Goal: Transaction & Acquisition: Purchase product/service

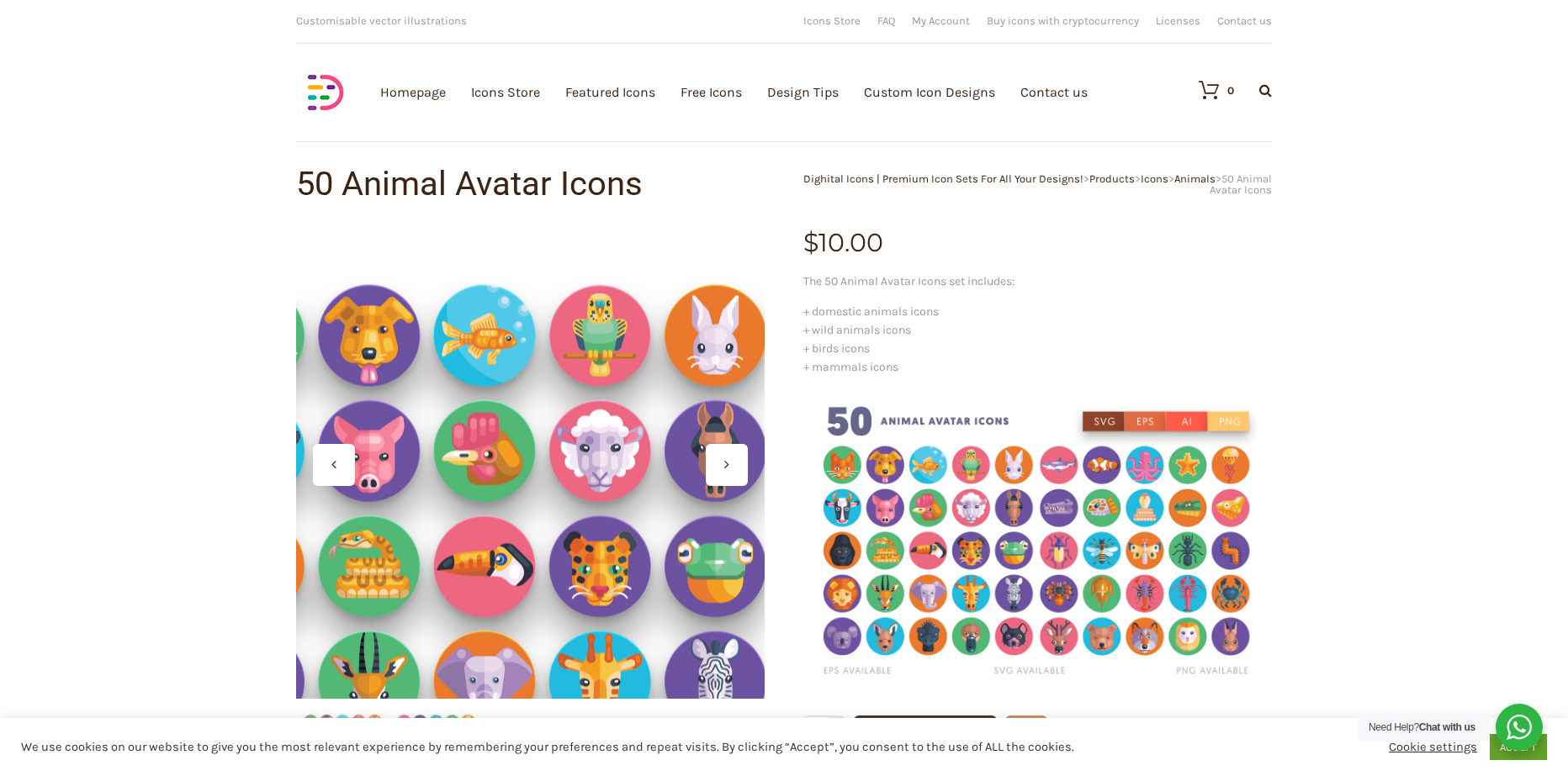
click at [558, 351] on div at bounding box center [530, 465] width 469 height 469
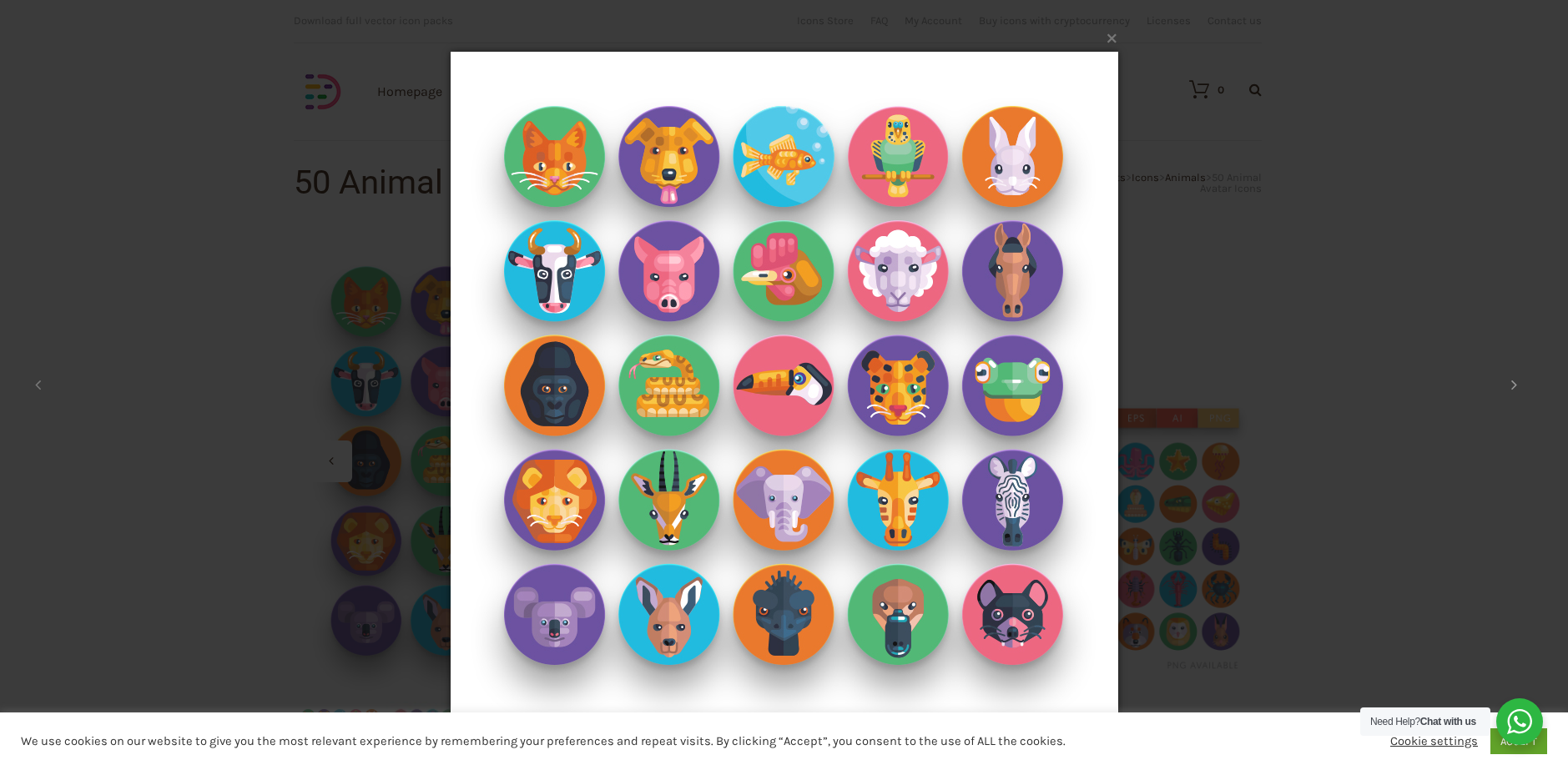
click at [1508, 384] on button at bounding box center [1514, 385] width 75 height 92
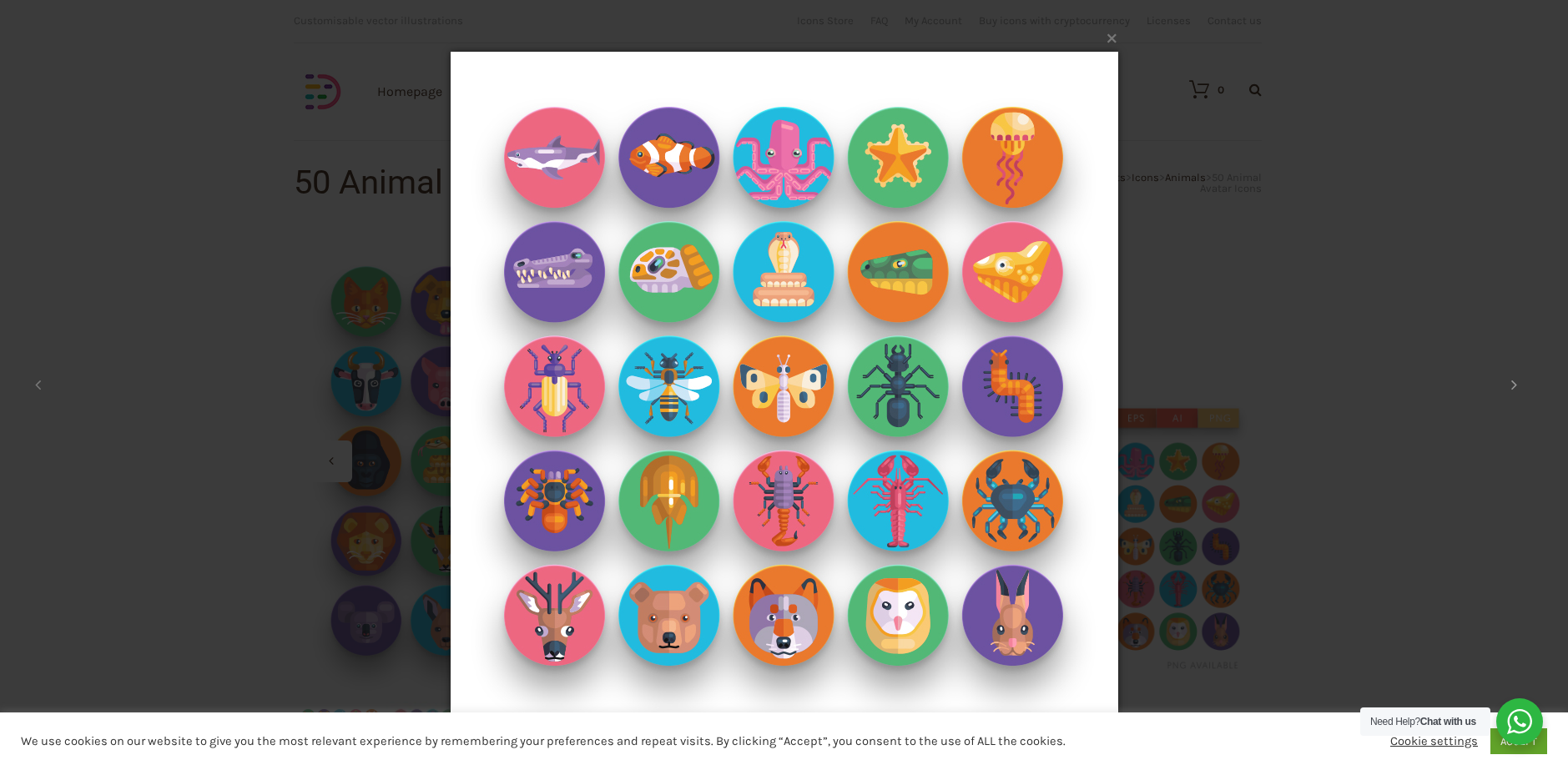
click at [1508, 385] on button at bounding box center [1514, 385] width 75 height 92
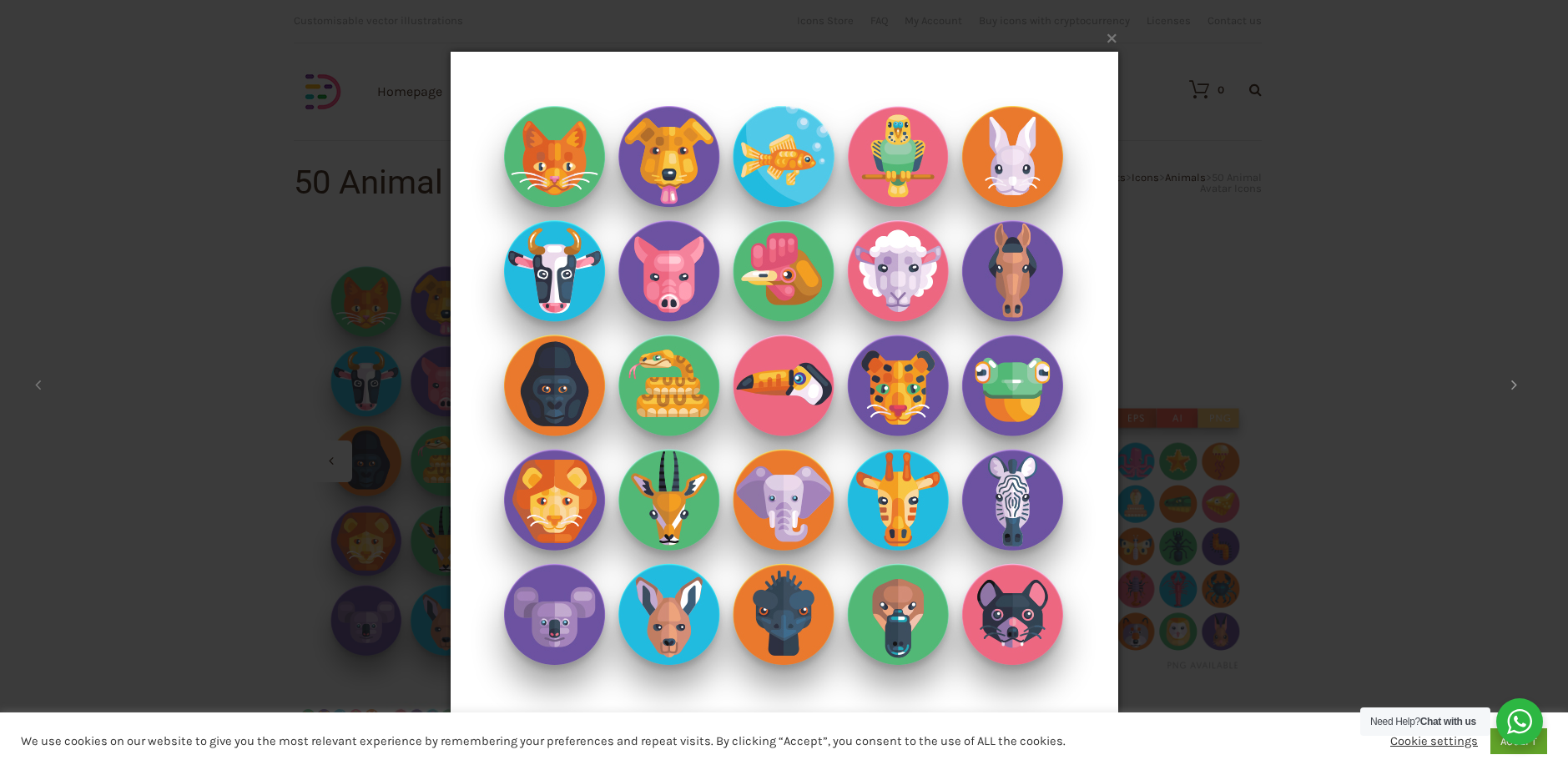
click at [1509, 385] on button at bounding box center [1514, 385] width 75 height 92
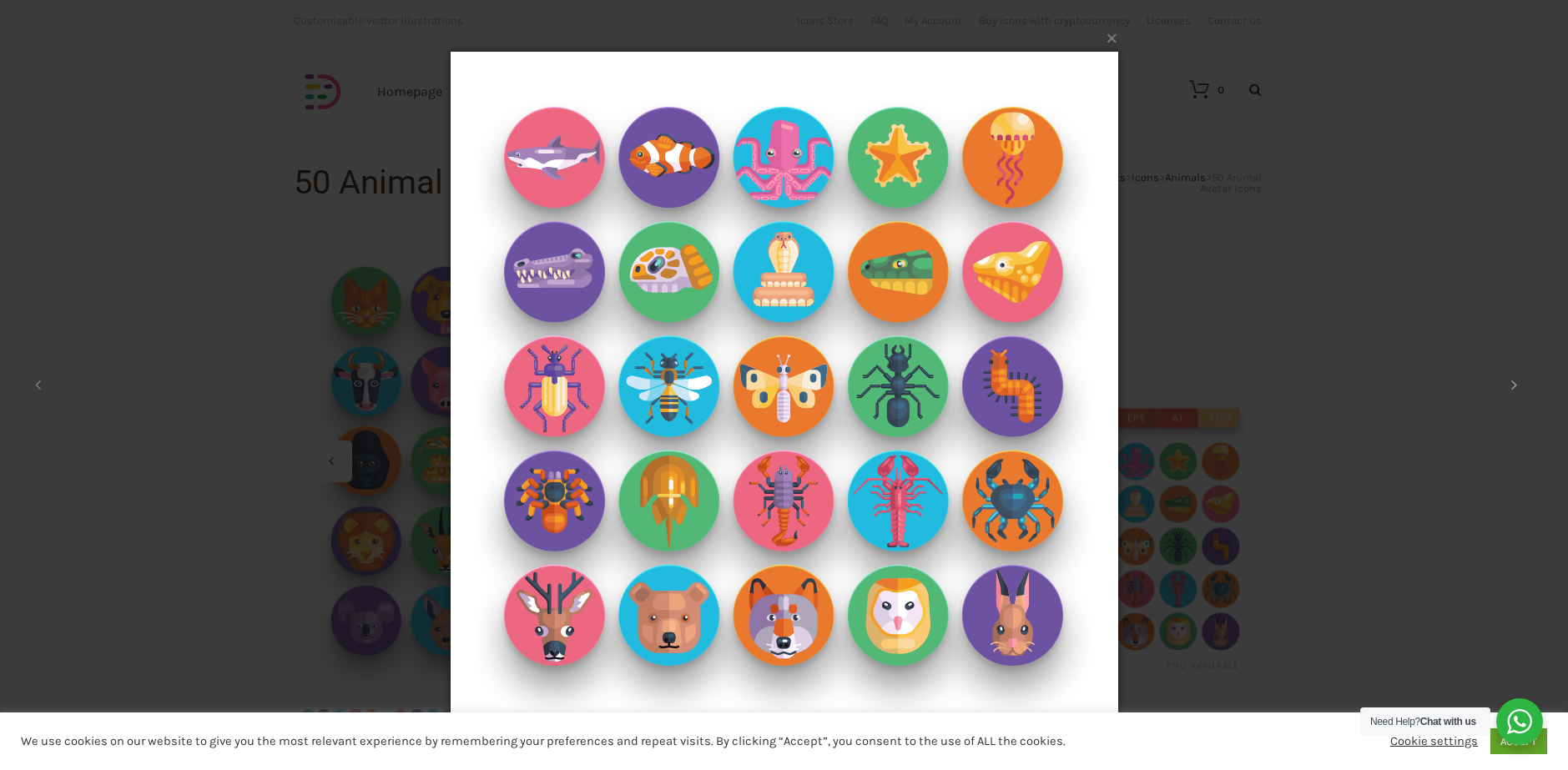
click at [1509, 385] on button at bounding box center [1514, 385] width 75 height 92
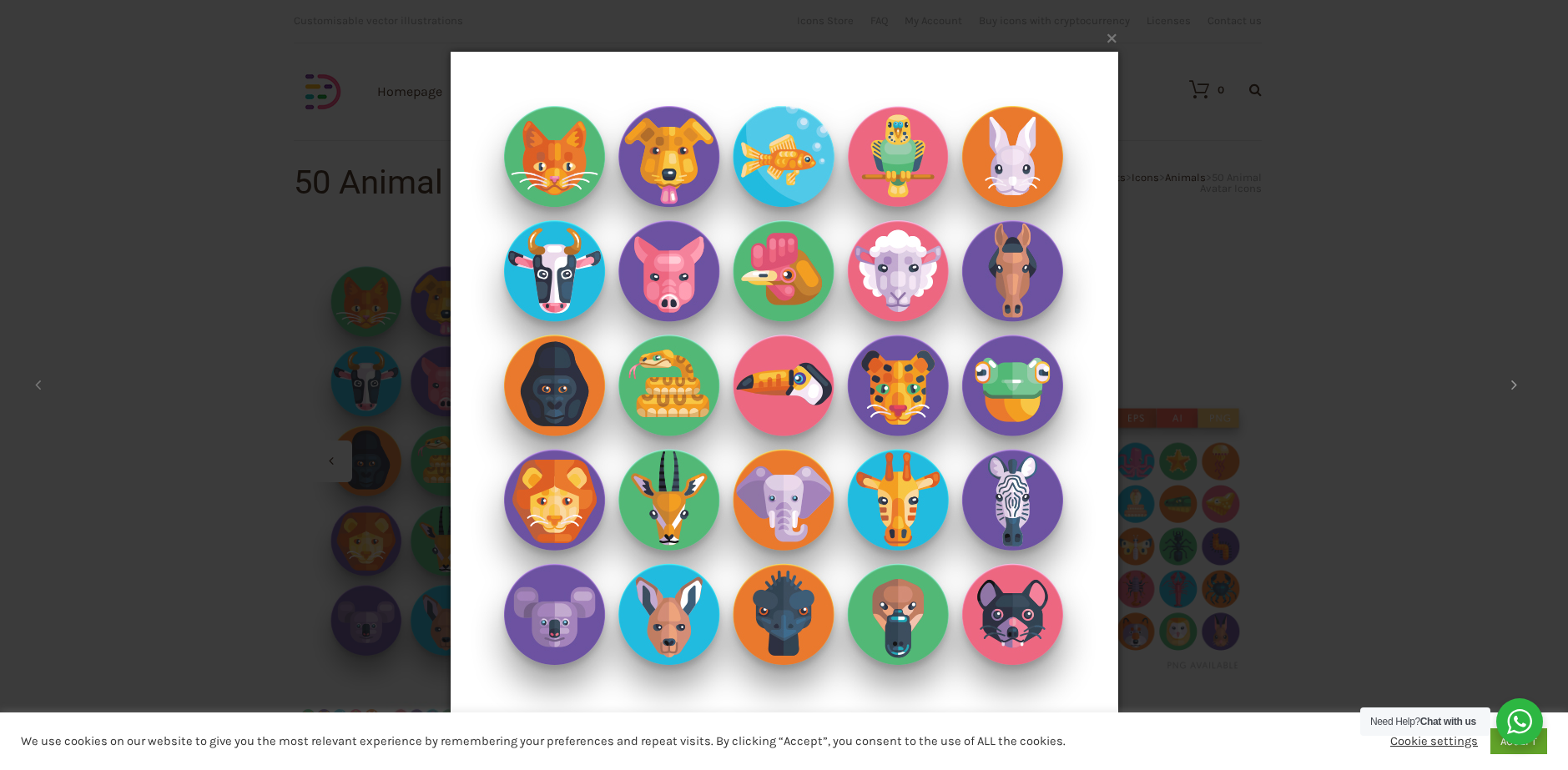
click at [1508, 386] on button at bounding box center [1514, 385] width 75 height 92
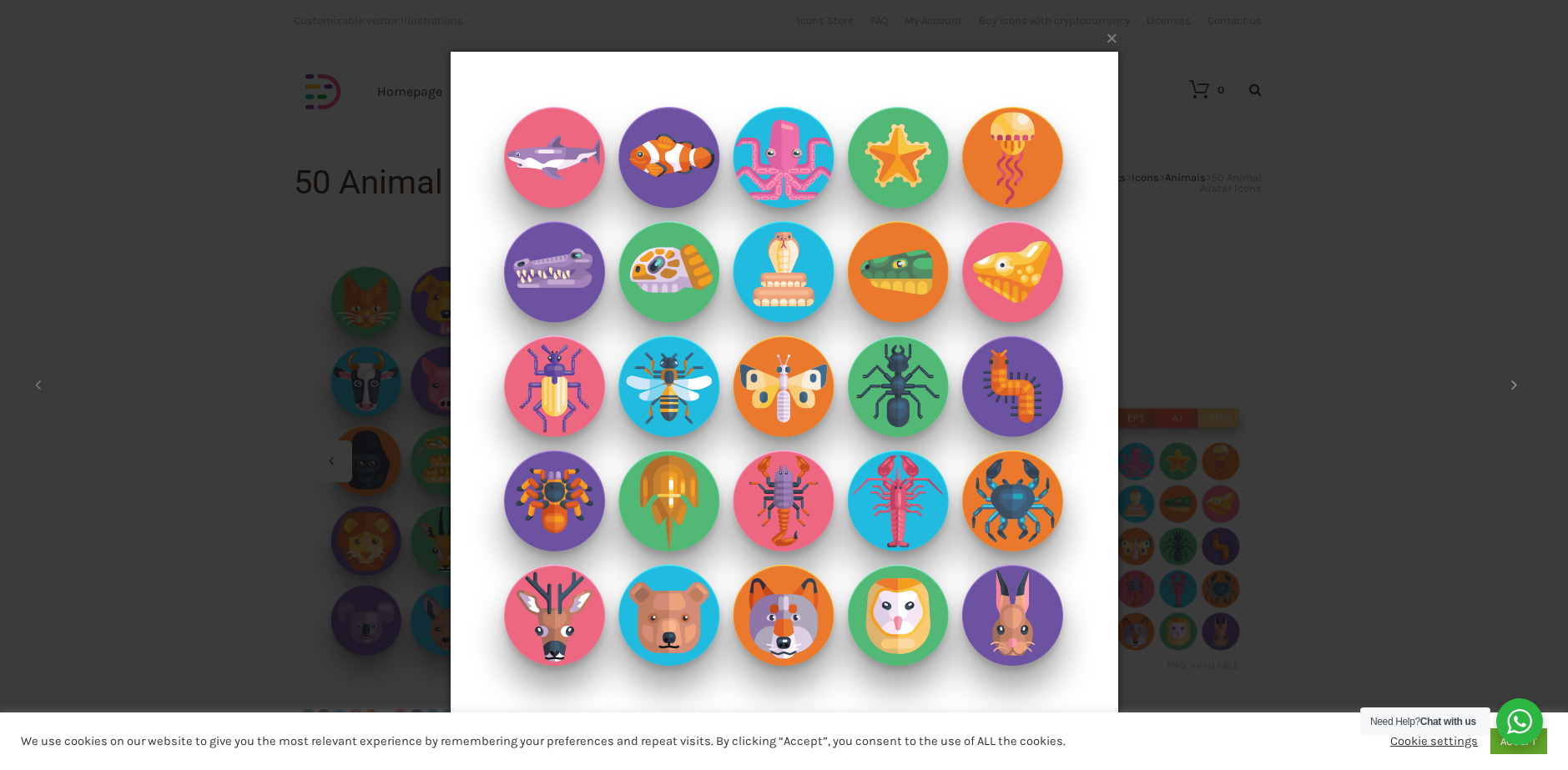
click at [1506, 387] on button at bounding box center [1514, 385] width 75 height 92
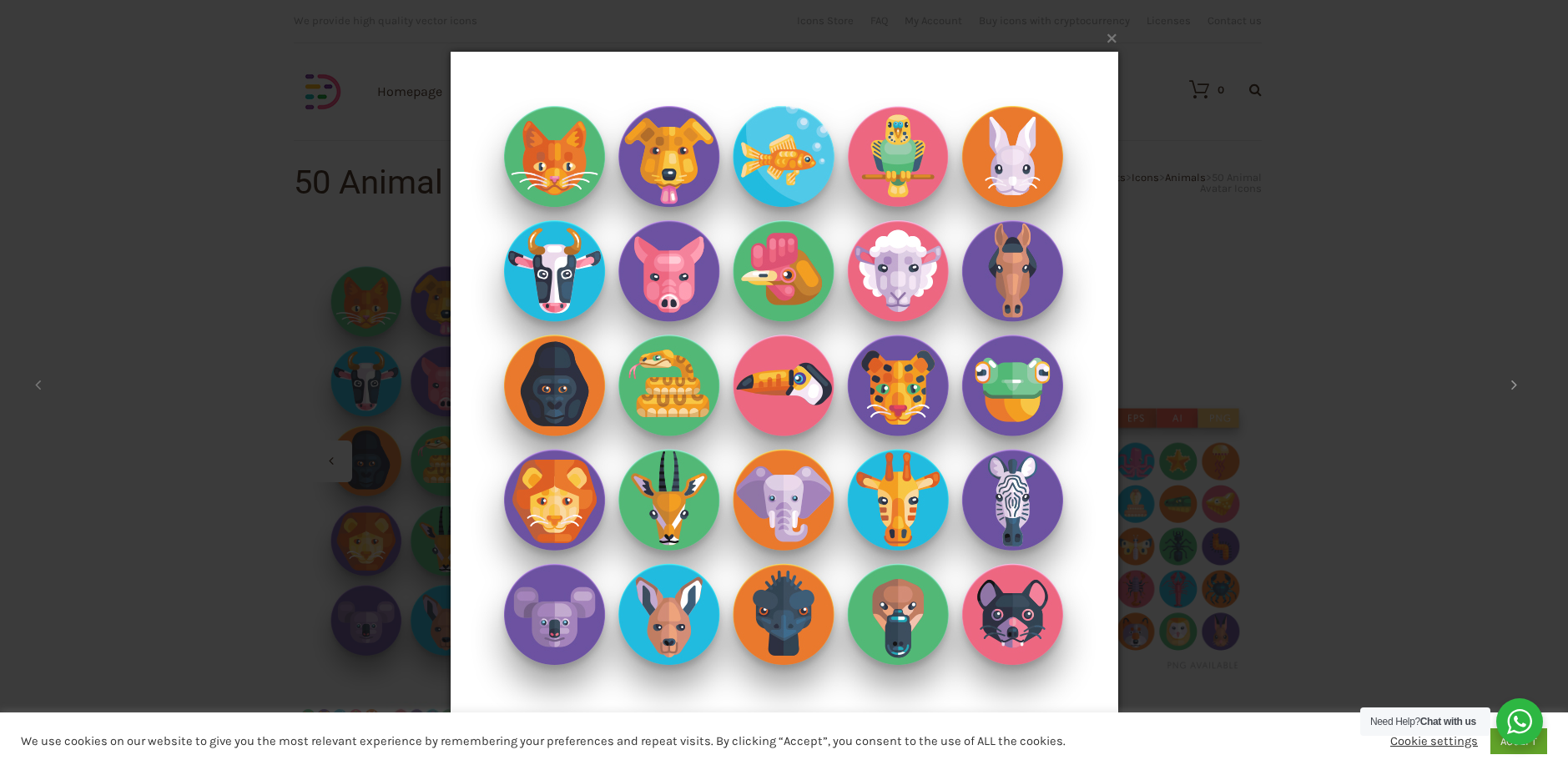
click at [1506, 387] on button at bounding box center [1514, 385] width 75 height 92
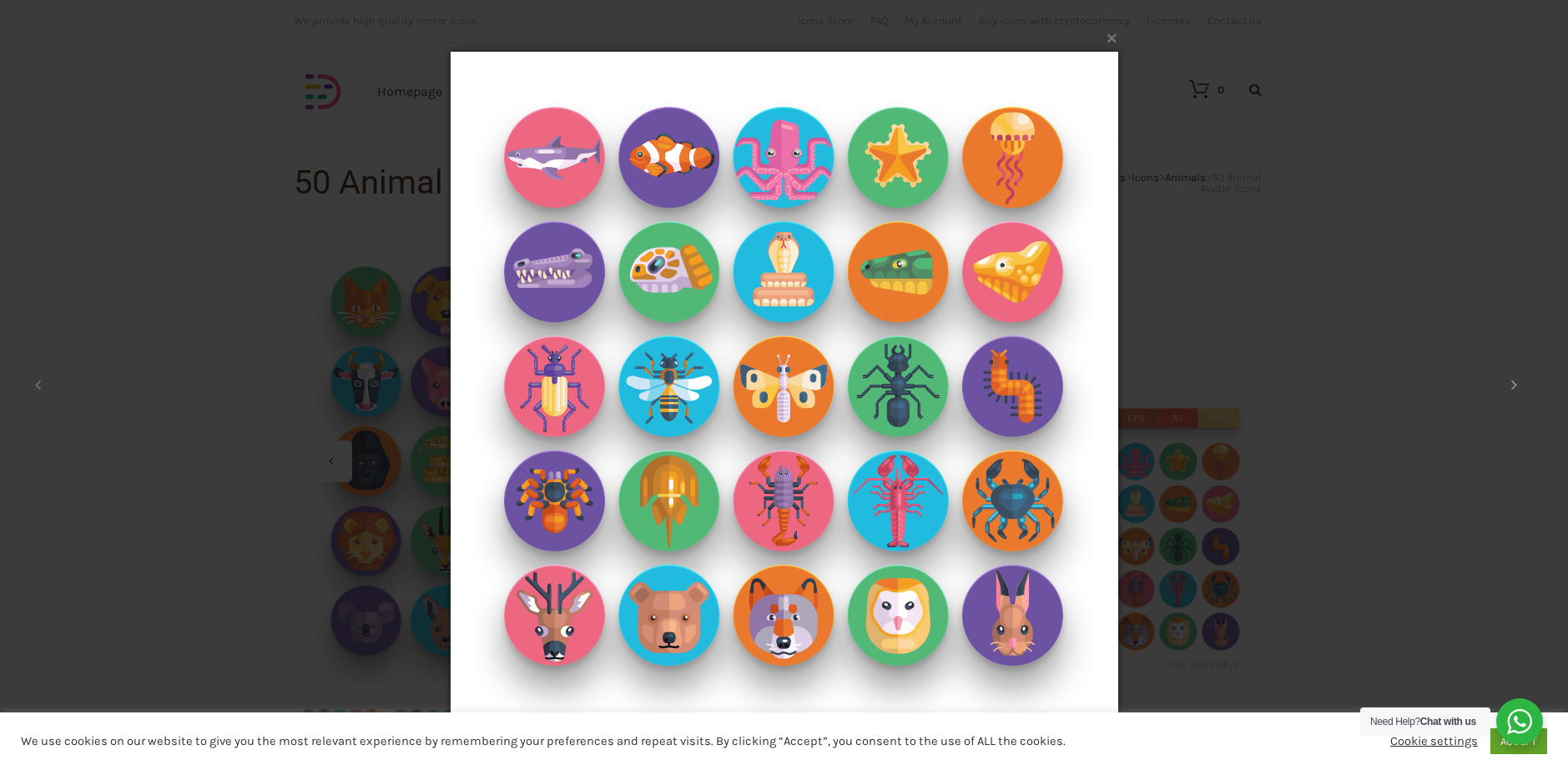
click at [1506, 387] on button at bounding box center [1514, 385] width 75 height 92
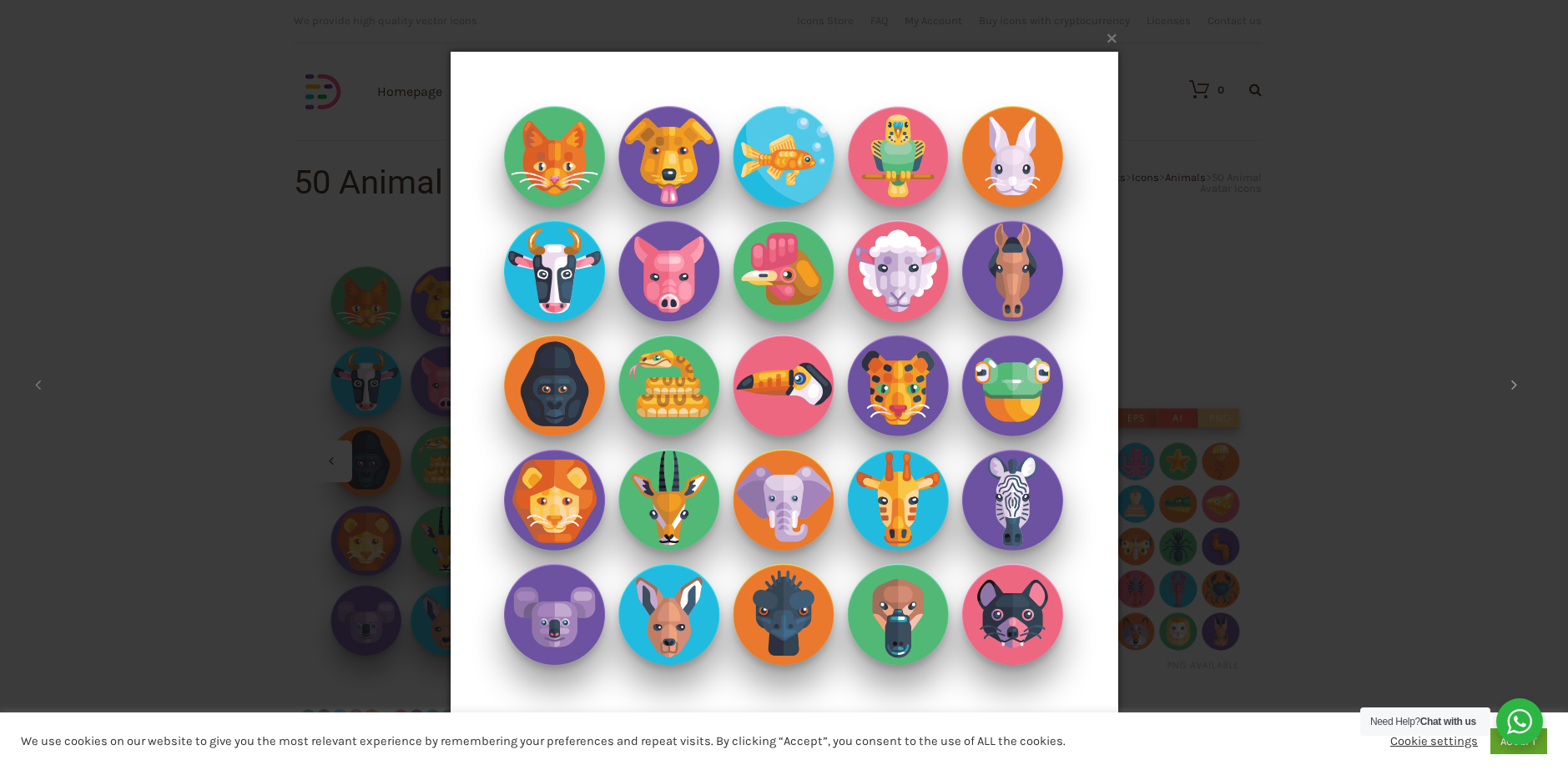
click at [1506, 387] on button at bounding box center [1514, 385] width 75 height 92
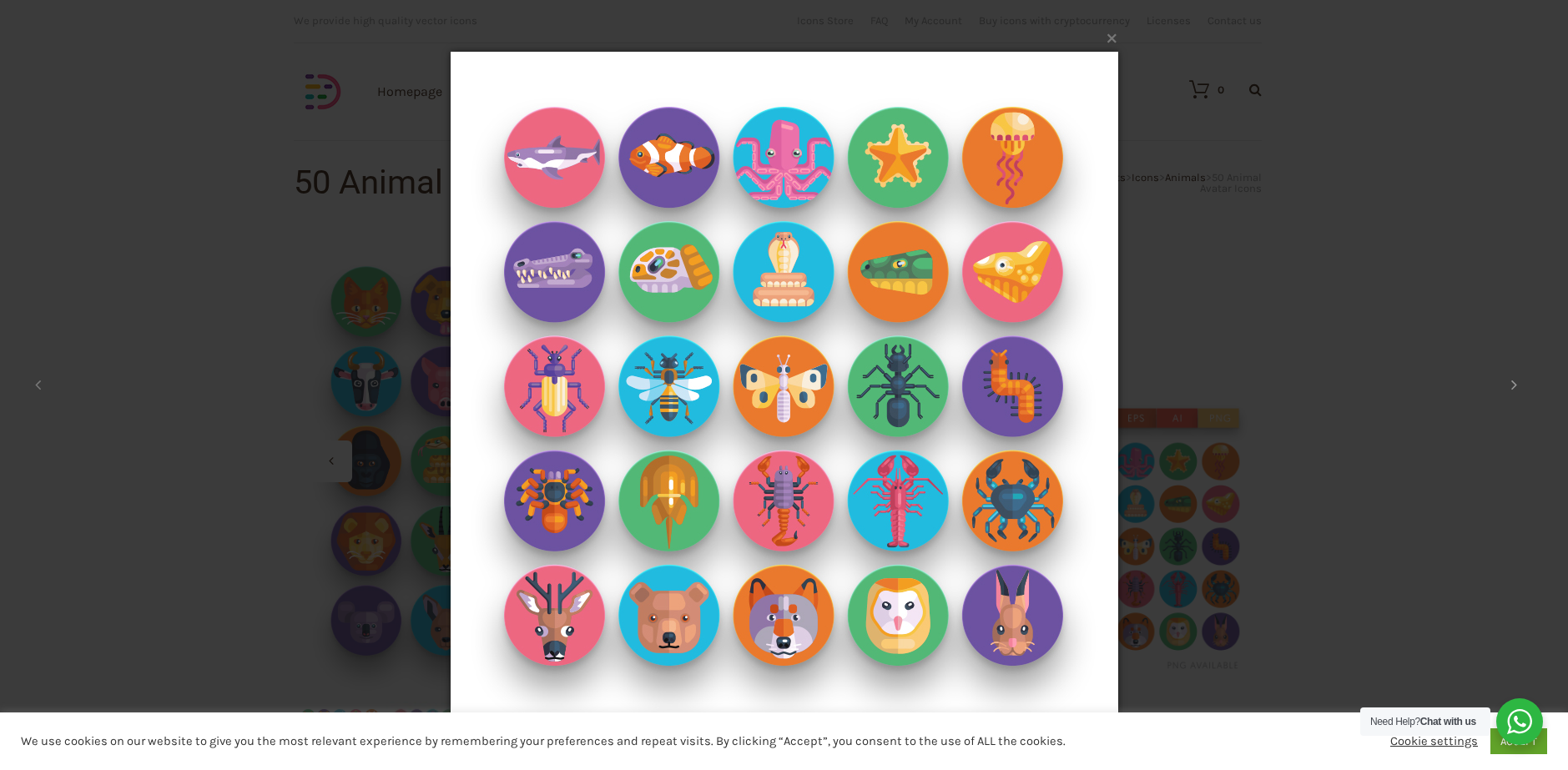
click at [1506, 387] on button at bounding box center [1514, 385] width 75 height 92
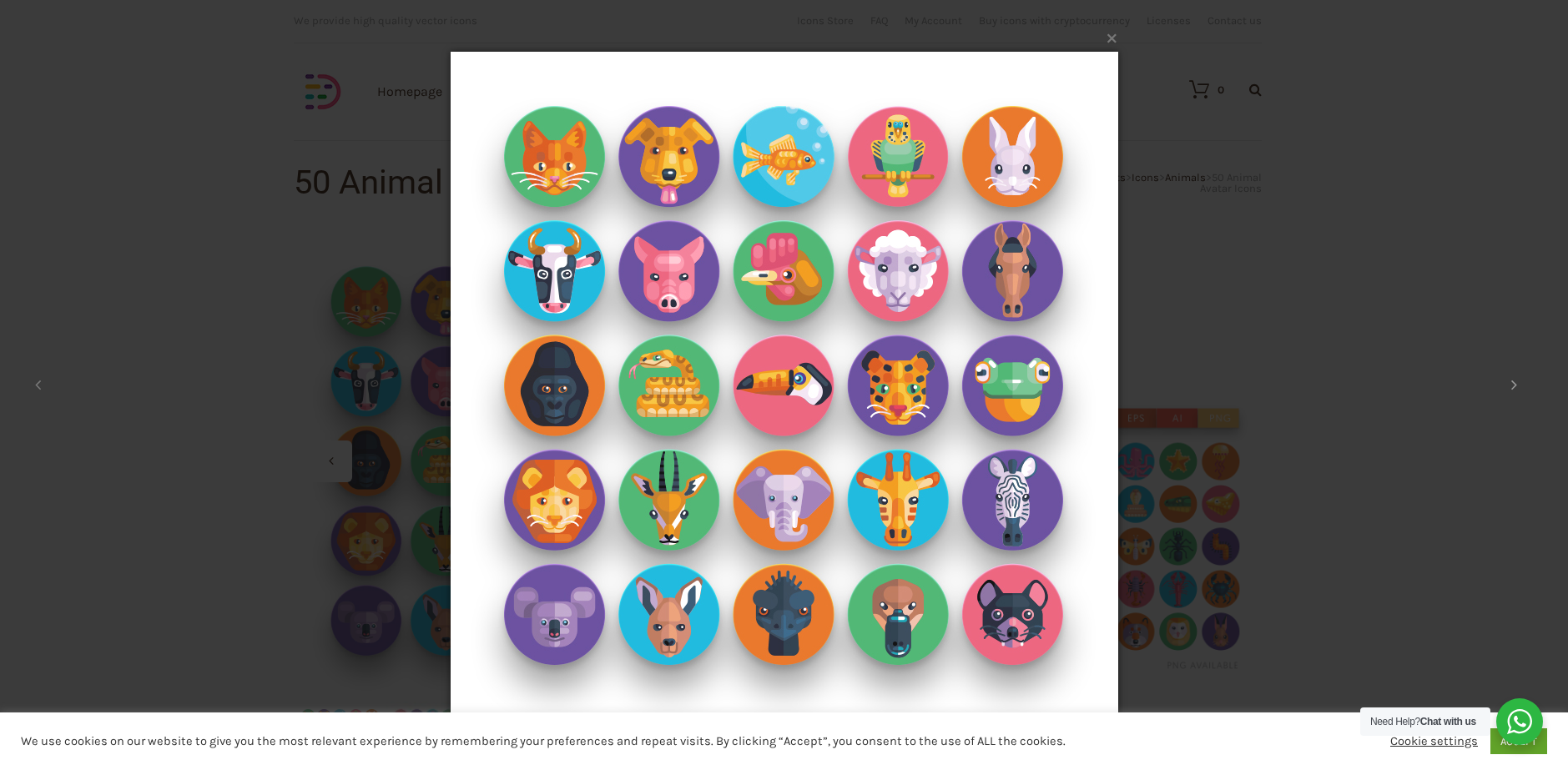
click at [1506, 387] on button at bounding box center [1514, 385] width 75 height 92
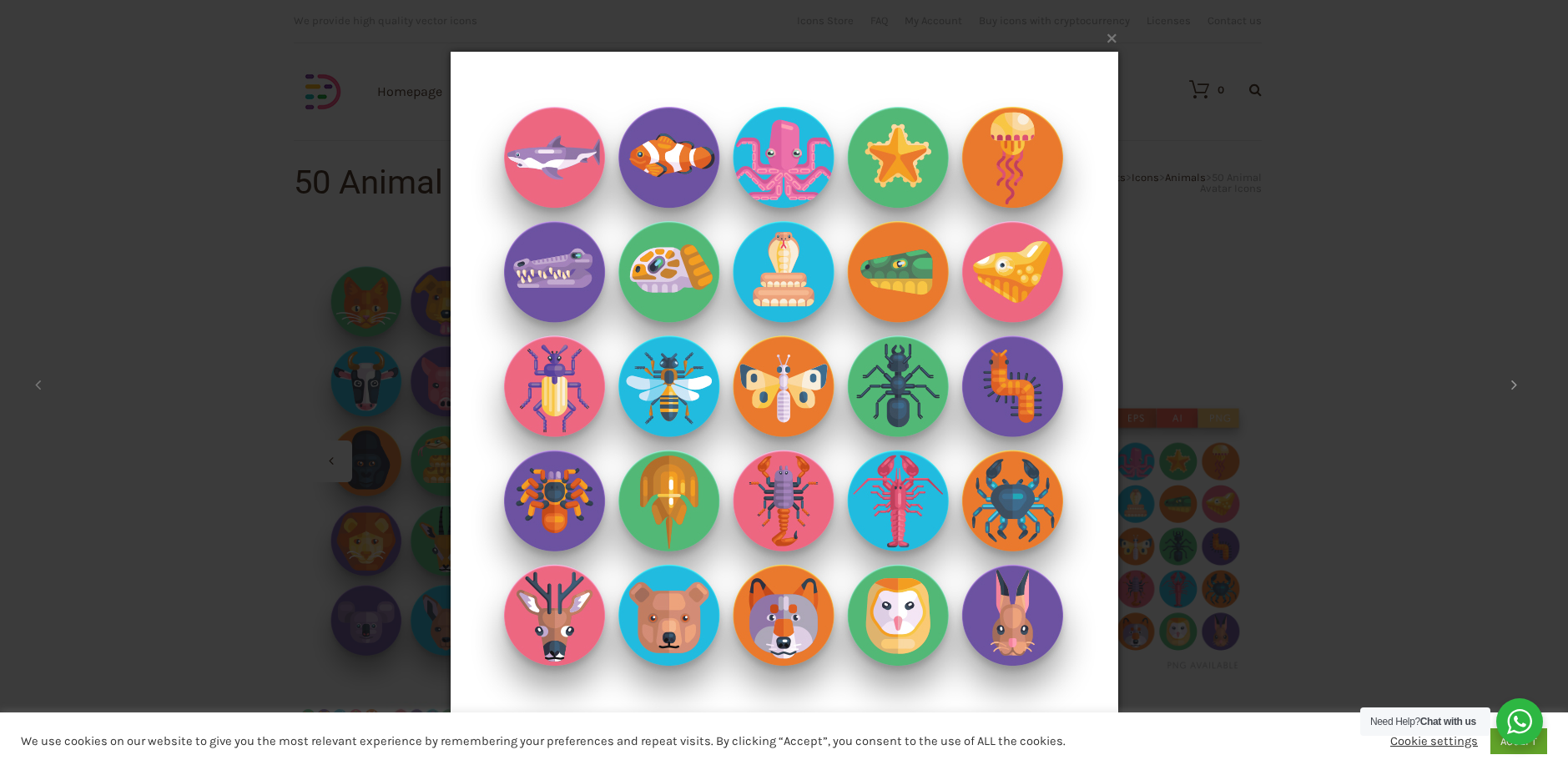
click at [1506, 387] on button at bounding box center [1514, 385] width 75 height 92
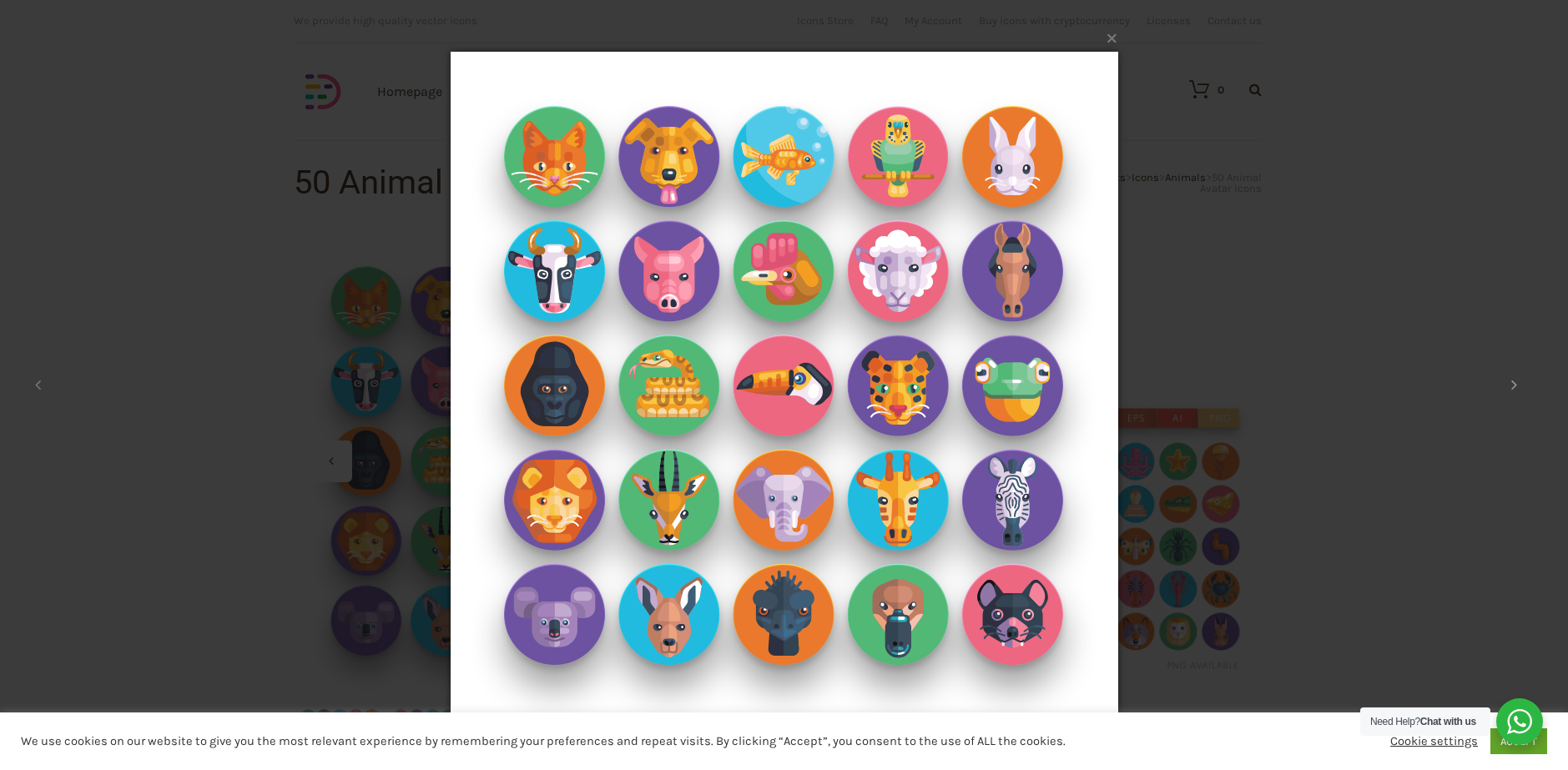
click at [1506, 387] on button at bounding box center [1514, 385] width 75 height 92
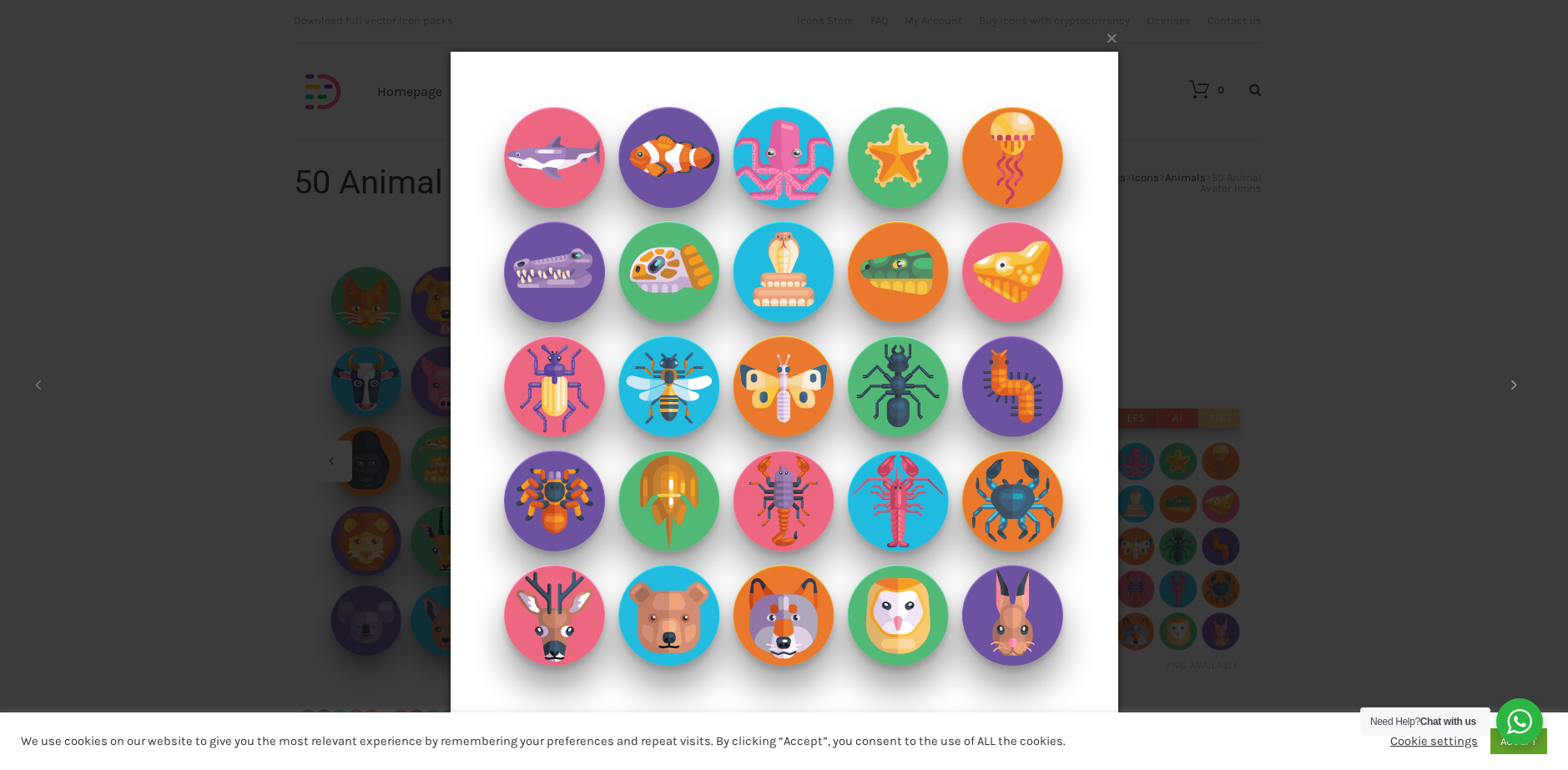
click at [1506, 387] on button at bounding box center [1514, 385] width 75 height 92
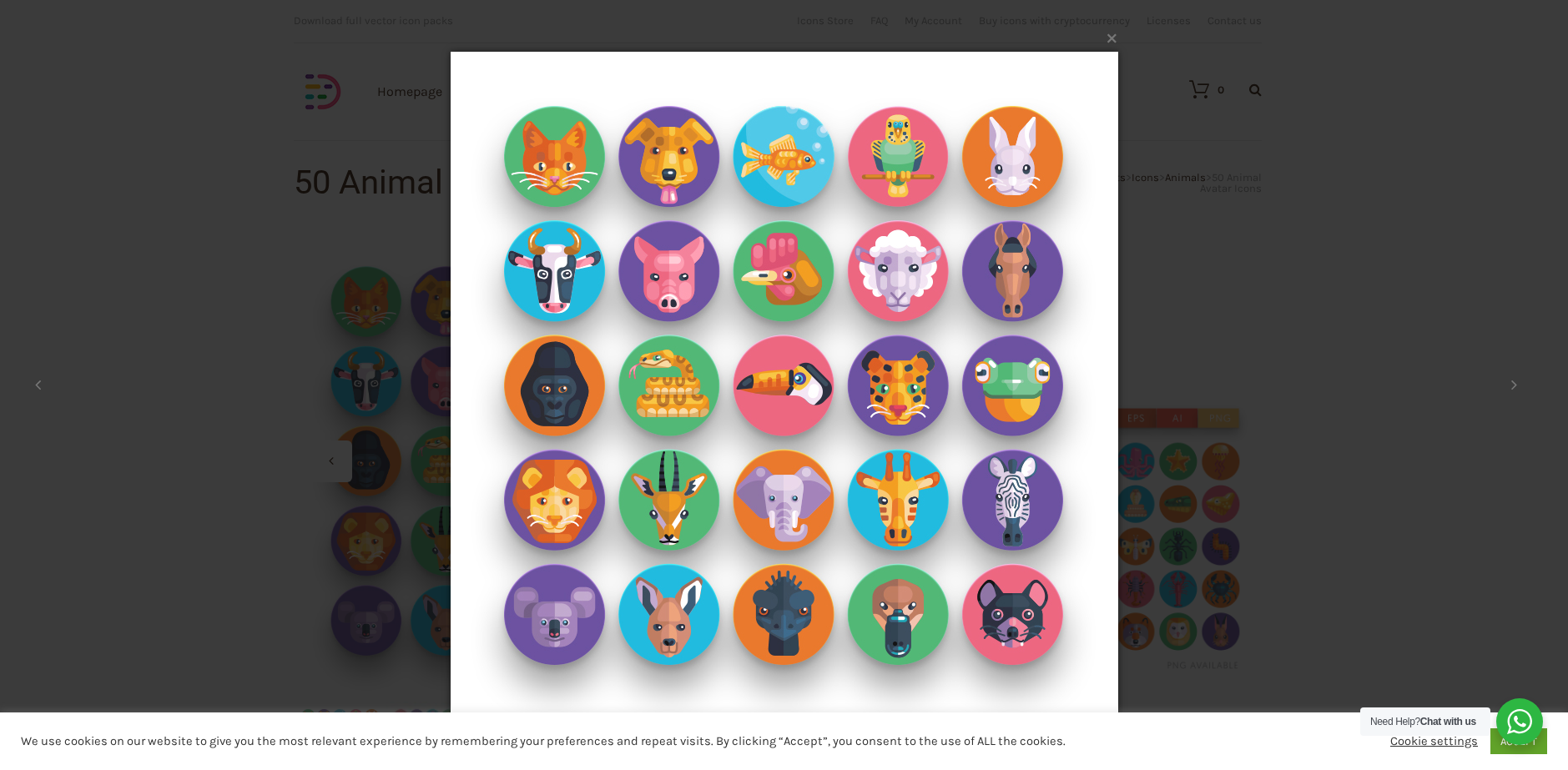
click at [1388, 288] on div "× 1 / 2 Loading..." at bounding box center [784, 385] width 1568 height 770
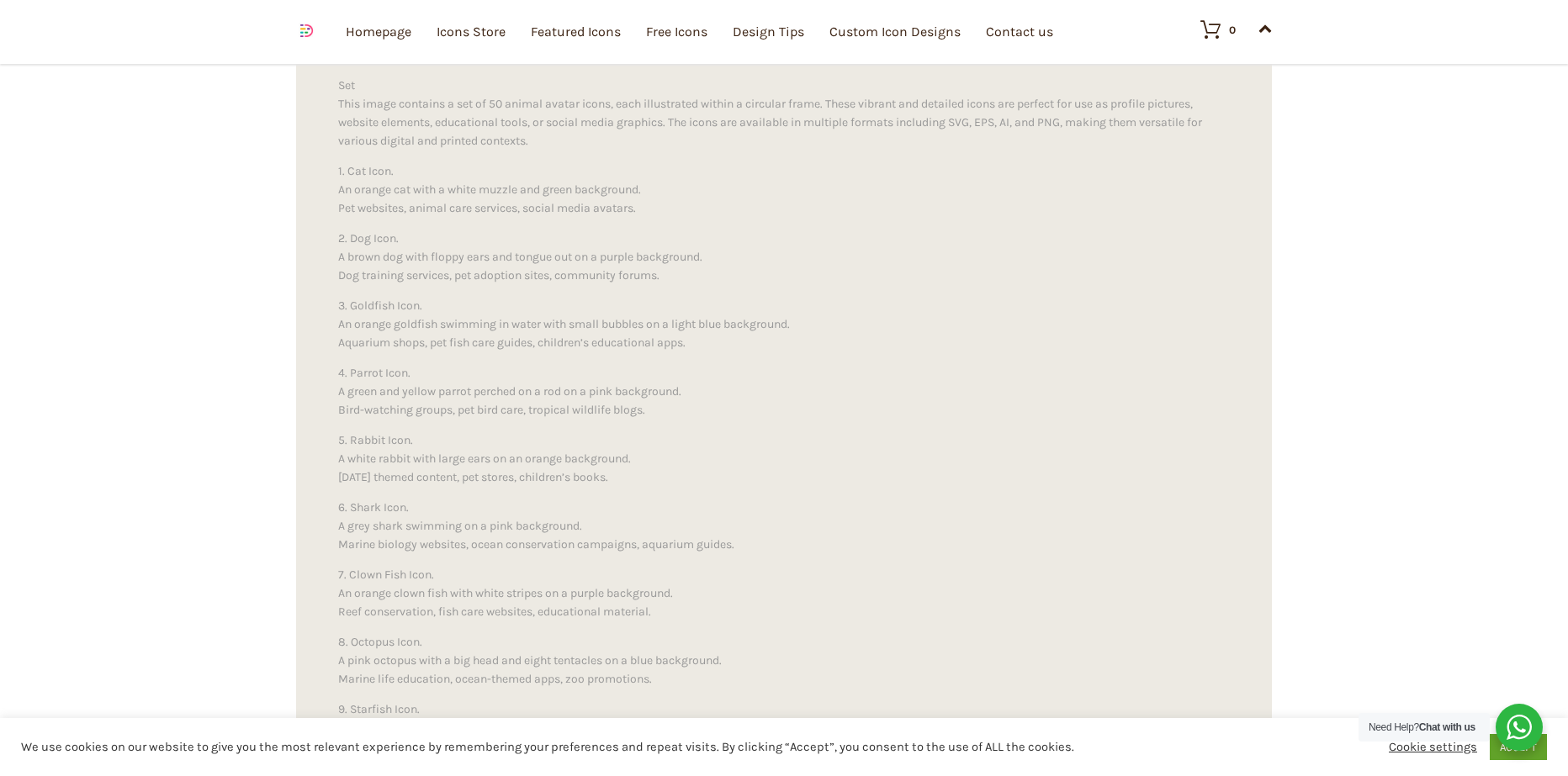
drag, startPoint x: 954, startPoint y: 550, endPoint x: 891, endPoint y: 248, distance: 308.5
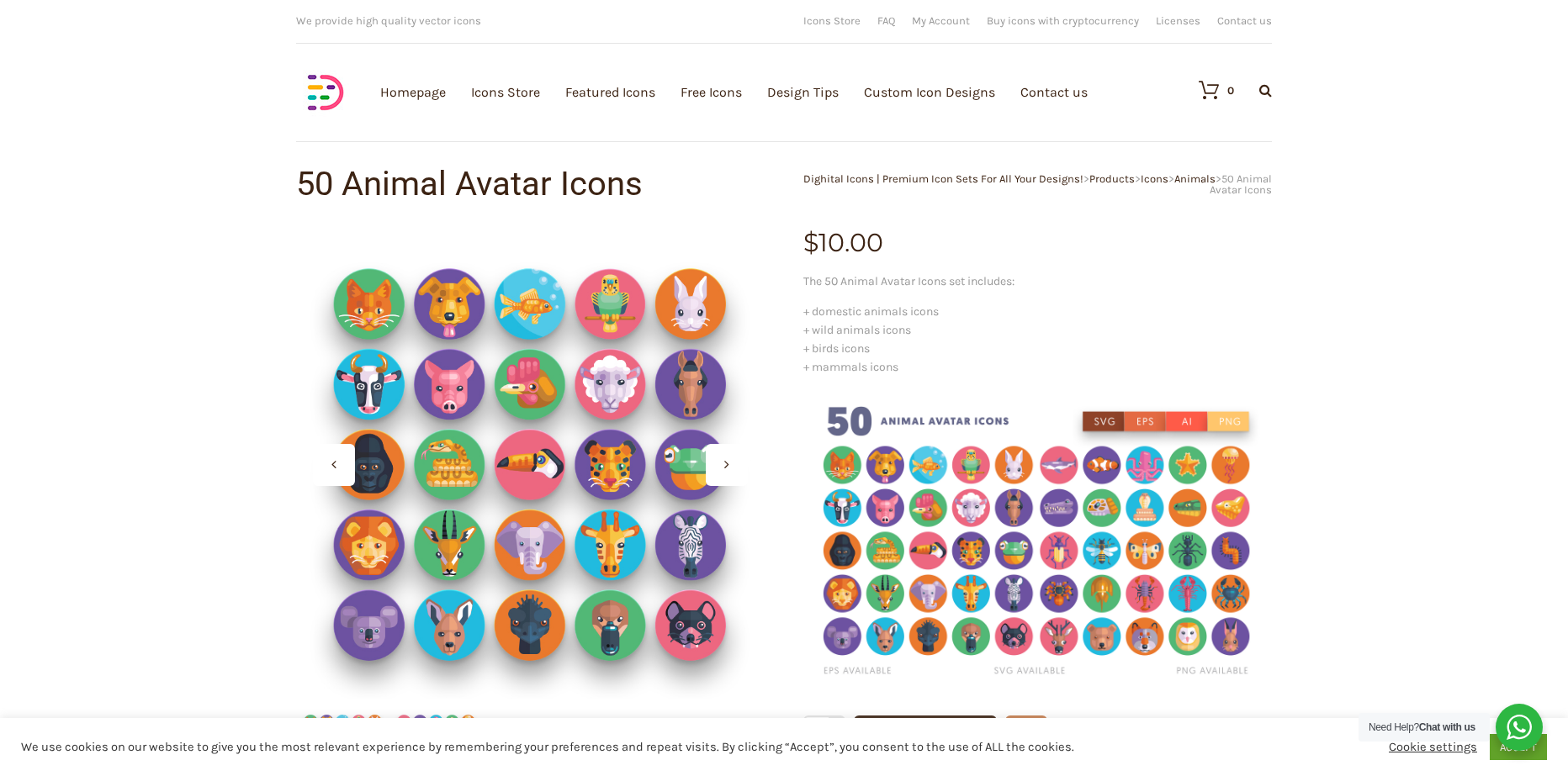
drag, startPoint x: 933, startPoint y: 459, endPoint x: 887, endPoint y: 245, distance: 218.9
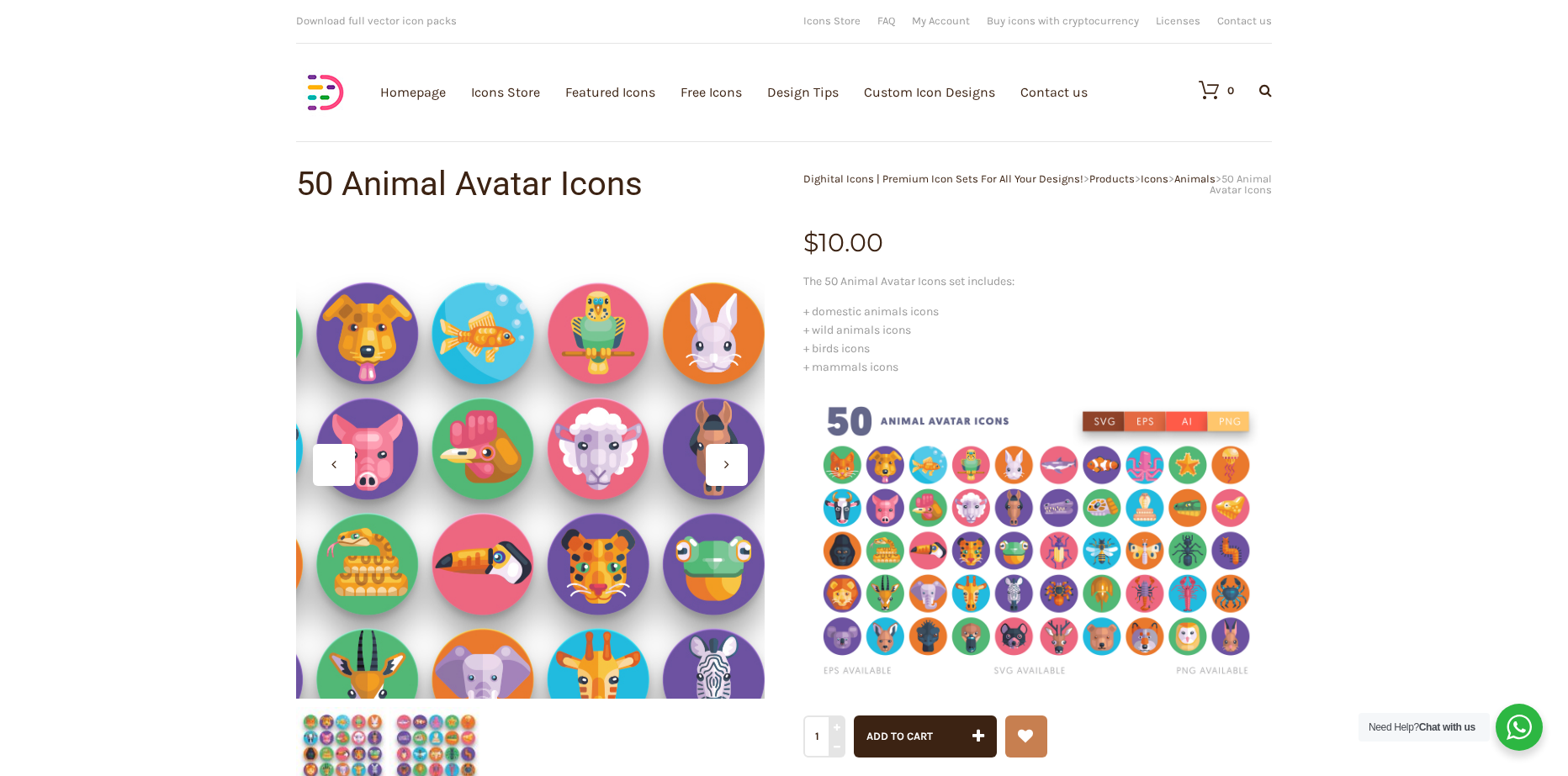
click at [570, 396] on div at bounding box center [530, 465] width 469 height 469
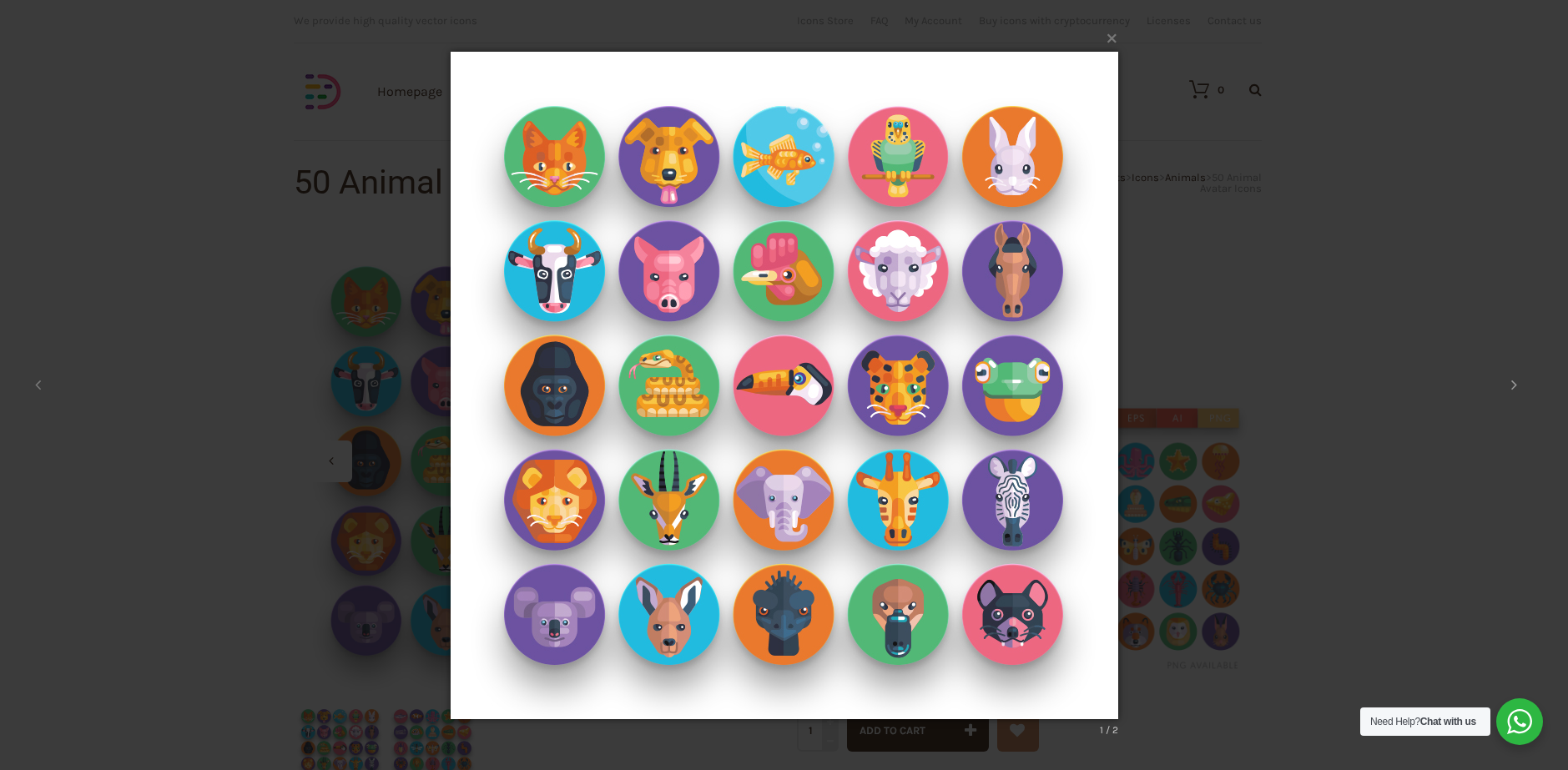
drag, startPoint x: 1511, startPoint y: 385, endPoint x: 1502, endPoint y: 385, distance: 9.0
click at [1511, 385] on icon at bounding box center [1514, 385] width 6 height 17
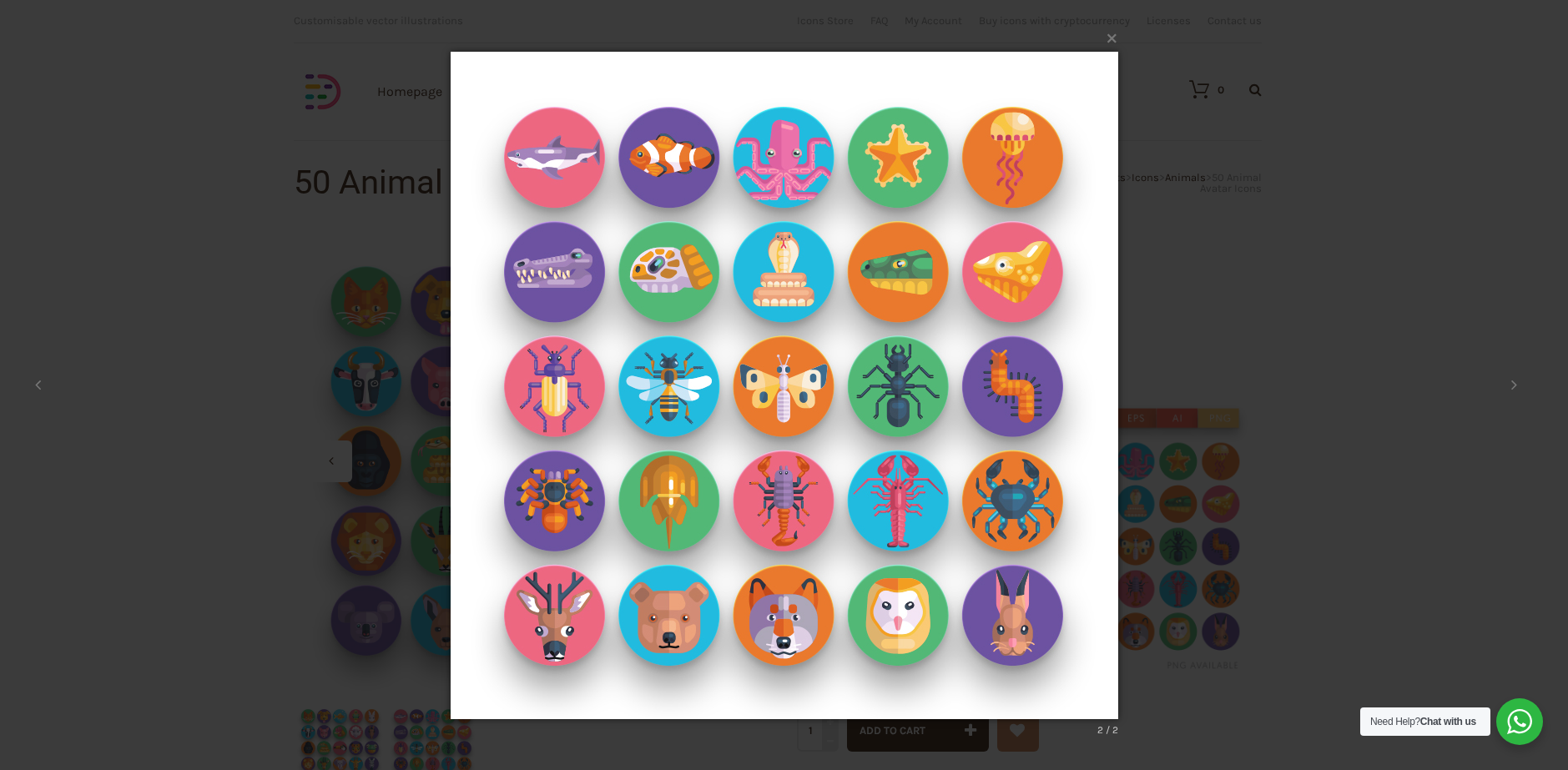
click at [1210, 207] on div "× avatar-animal-icons-profile-user-characters-vector-illustrations 2 / 2 Loadin…" at bounding box center [784, 385] width 1568 height 770
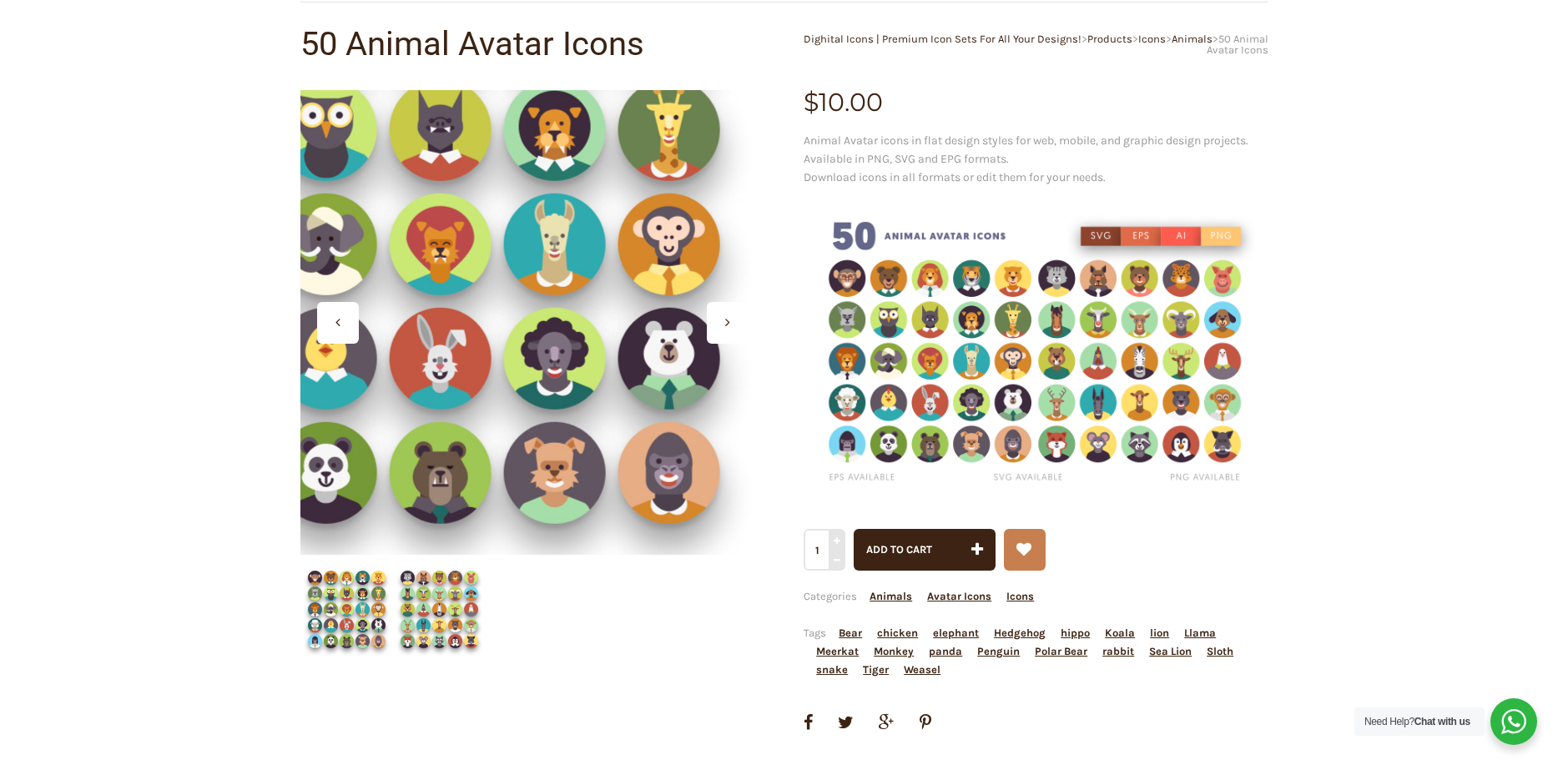
scroll to position [167, 0]
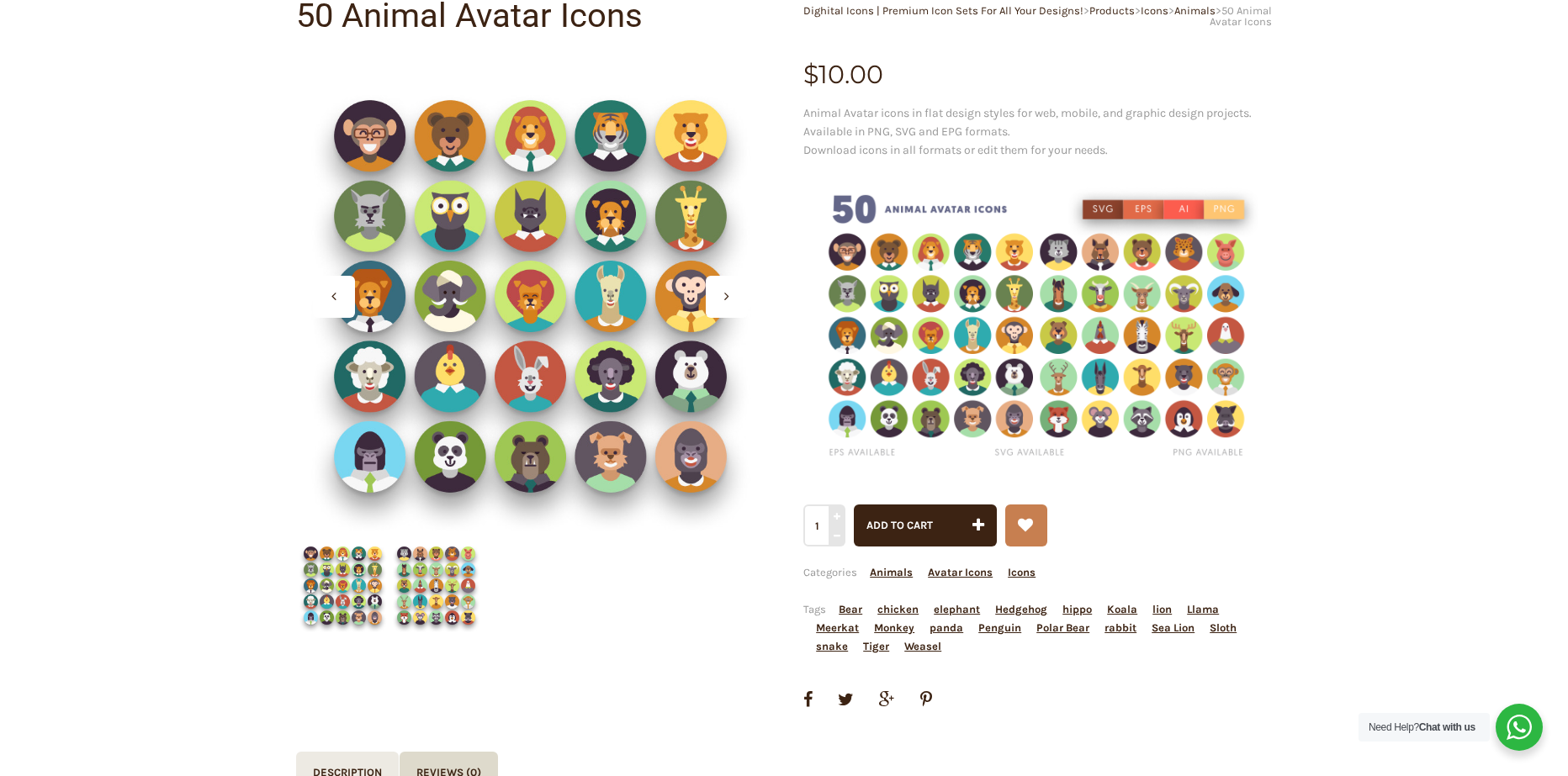
click at [352, 614] on img at bounding box center [342, 585] width 94 height 94
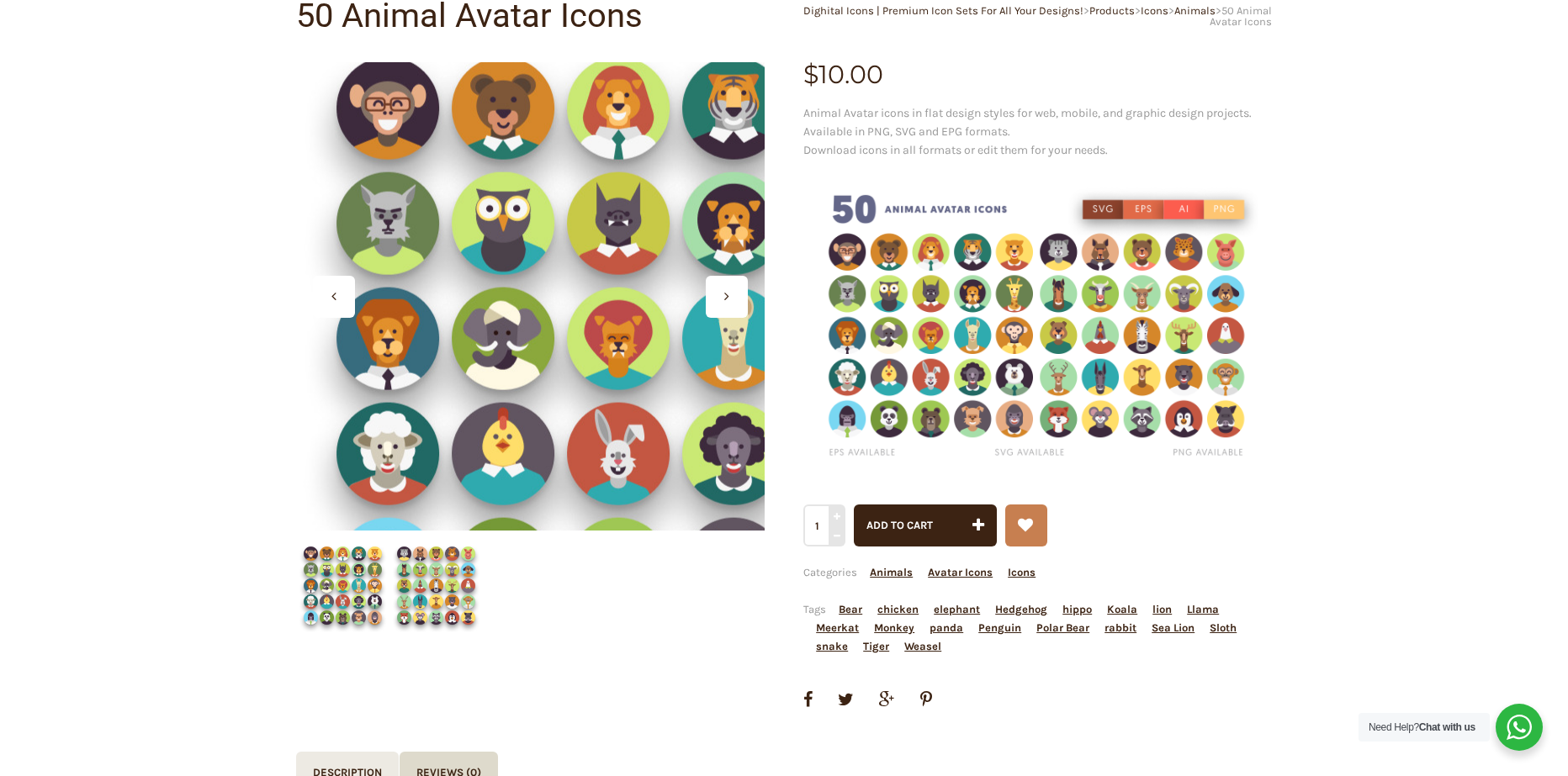
click at [503, 427] on div at bounding box center [530, 297] width 469 height 469
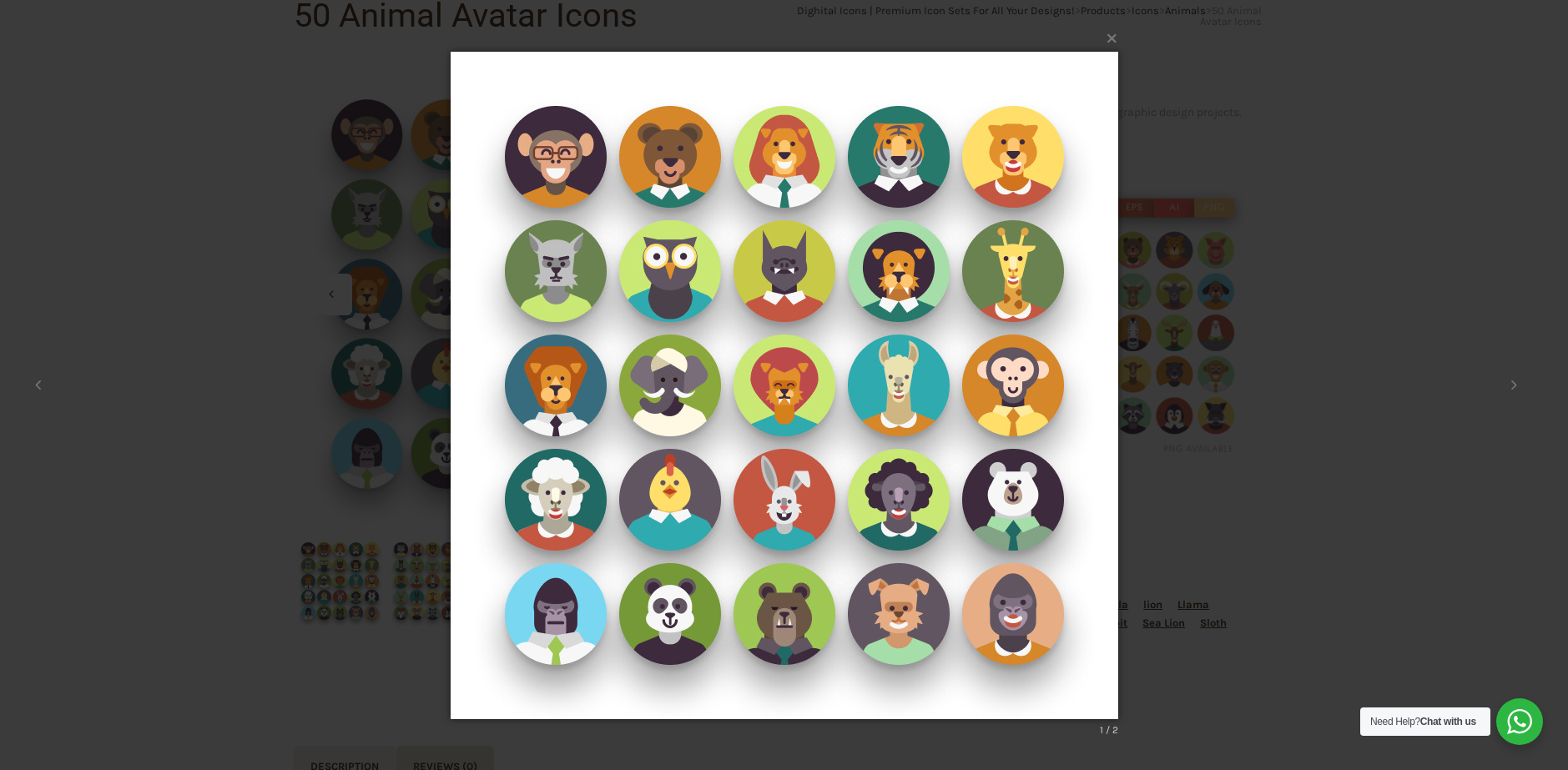
drag, startPoint x: 685, startPoint y: 306, endPoint x: 615, endPoint y: 325, distance: 72.5
click at [615, 325] on img at bounding box center [784, 385] width 668 height 734
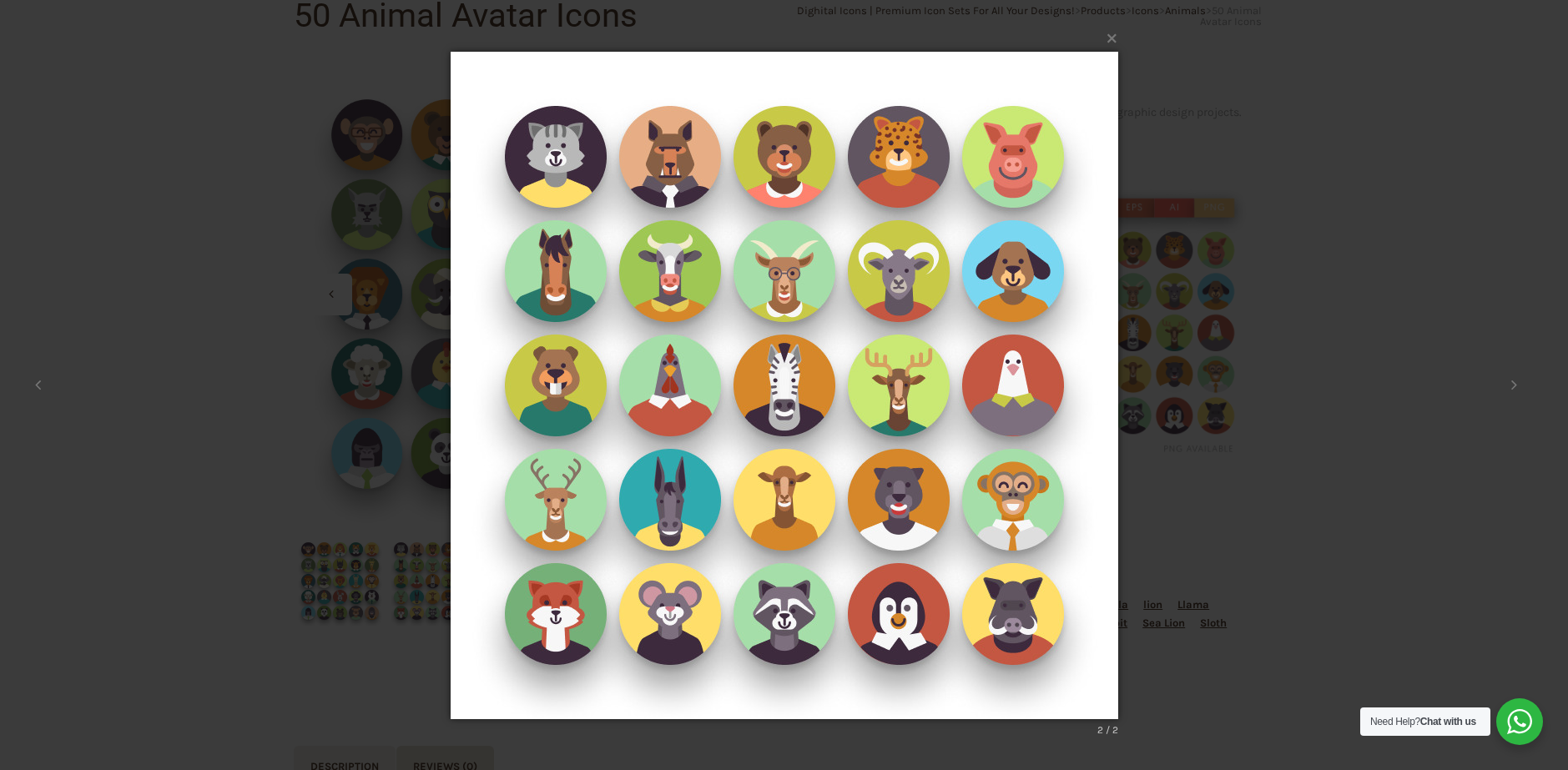
click at [999, 358] on img at bounding box center [784, 385] width 668 height 734
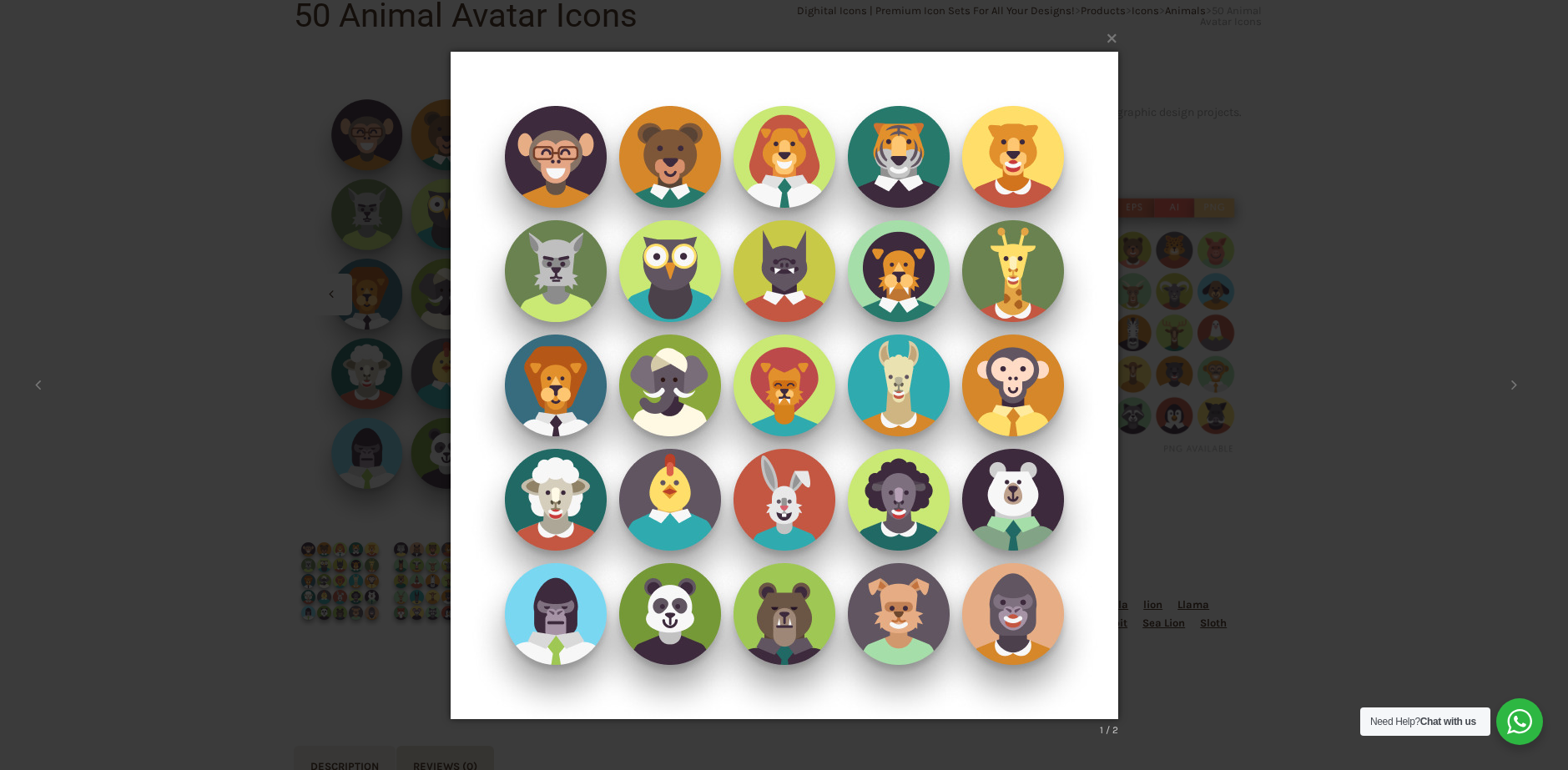
click at [979, 378] on img at bounding box center [784, 385] width 668 height 734
